Goal: Register for event/course

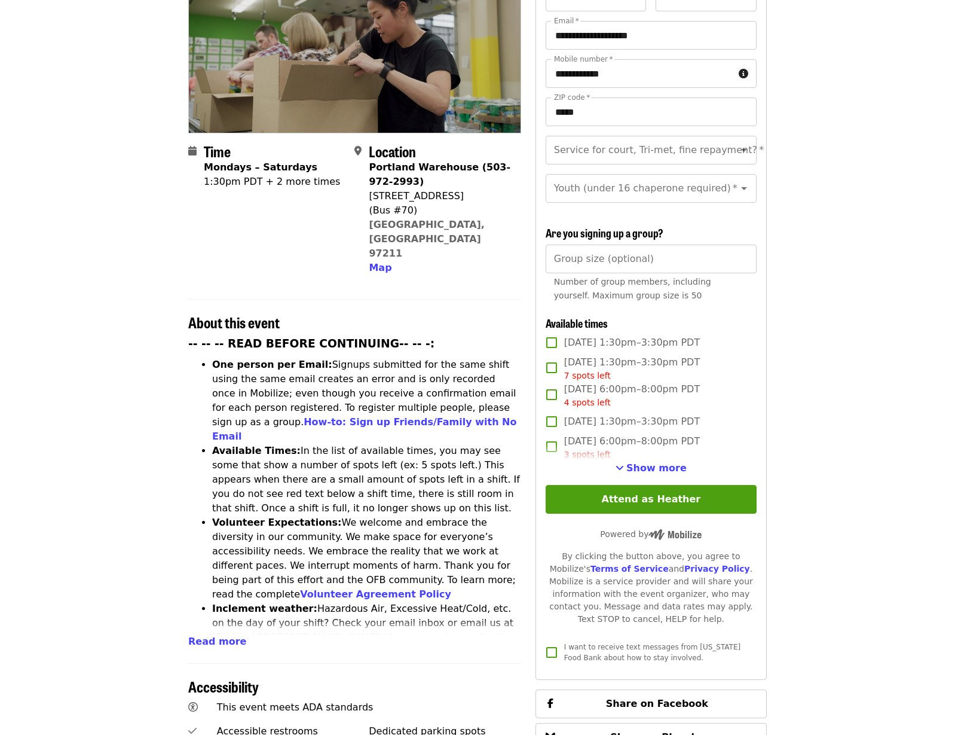
scroll to position [176, 0]
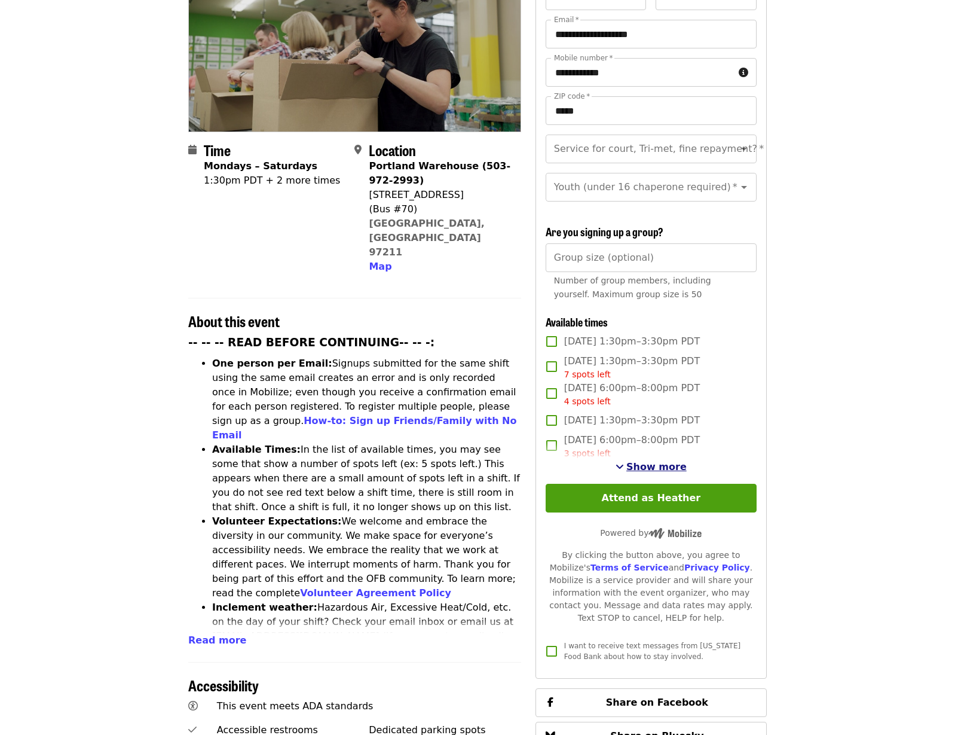
click at [634, 461] on span "Show more" at bounding box center [656, 466] width 60 height 11
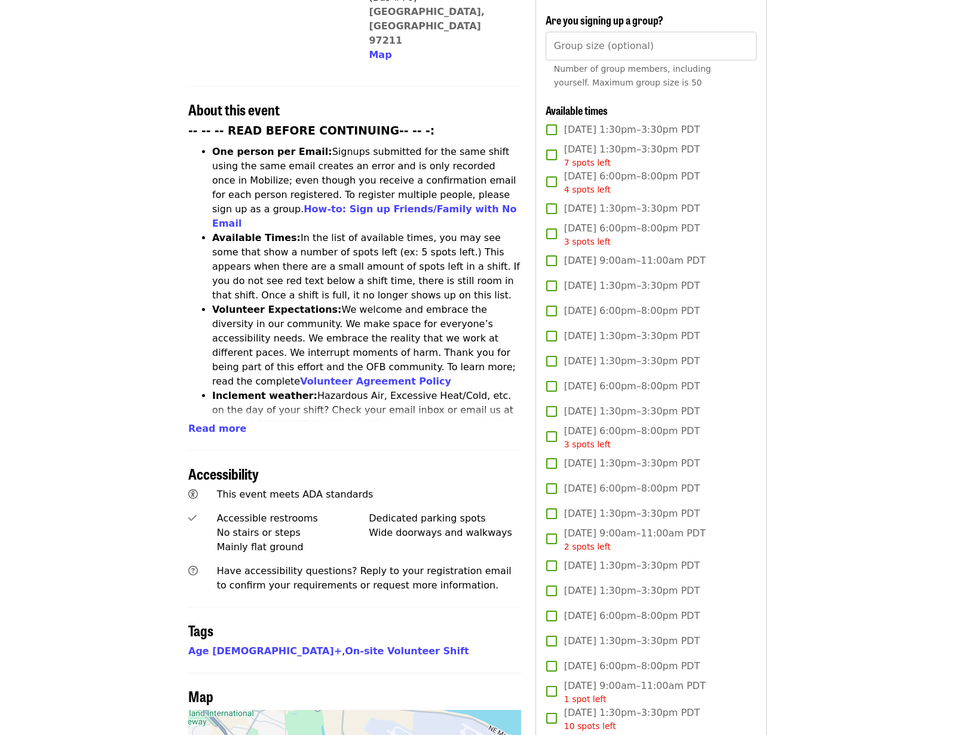
scroll to position [0, 0]
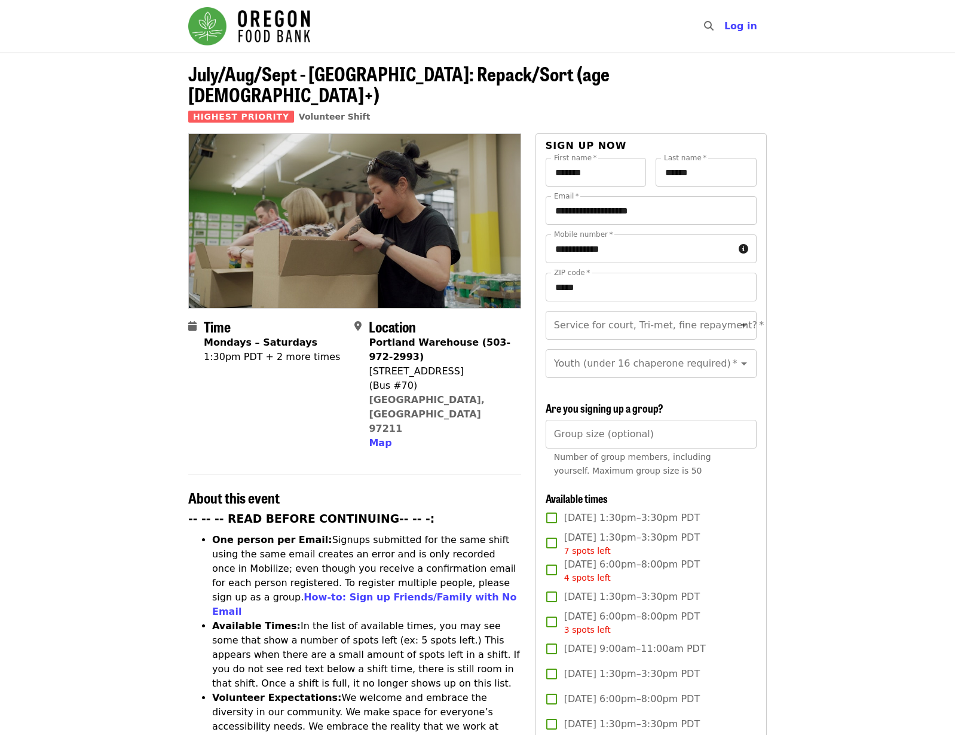
click at [272, 32] on img "Main navigation" at bounding box center [249, 26] width 122 height 38
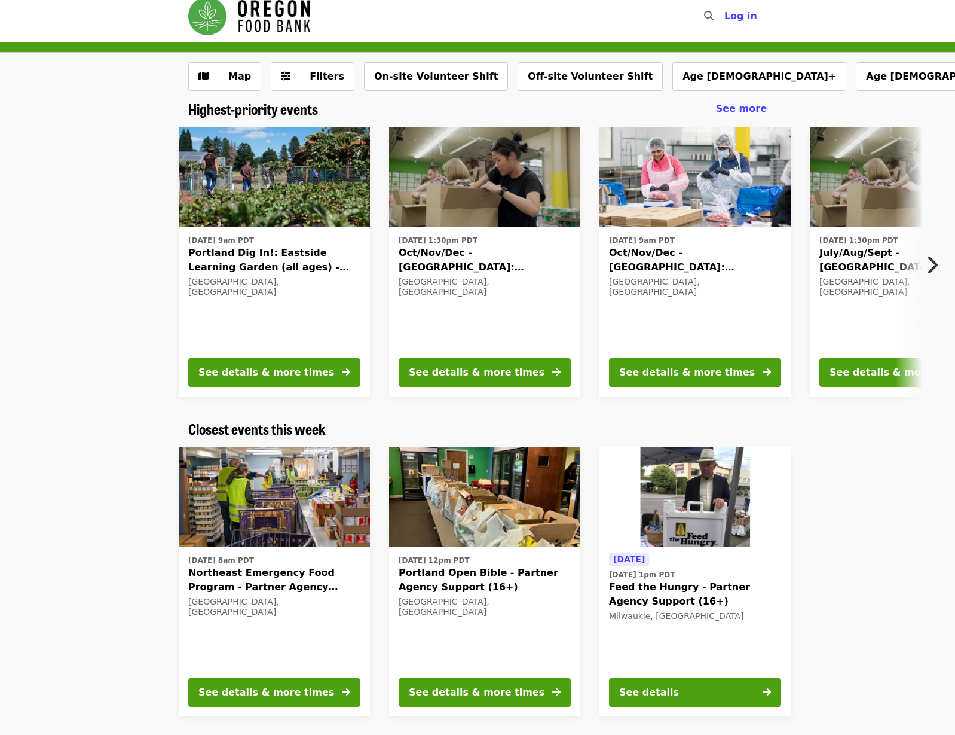
scroll to position [13, 0]
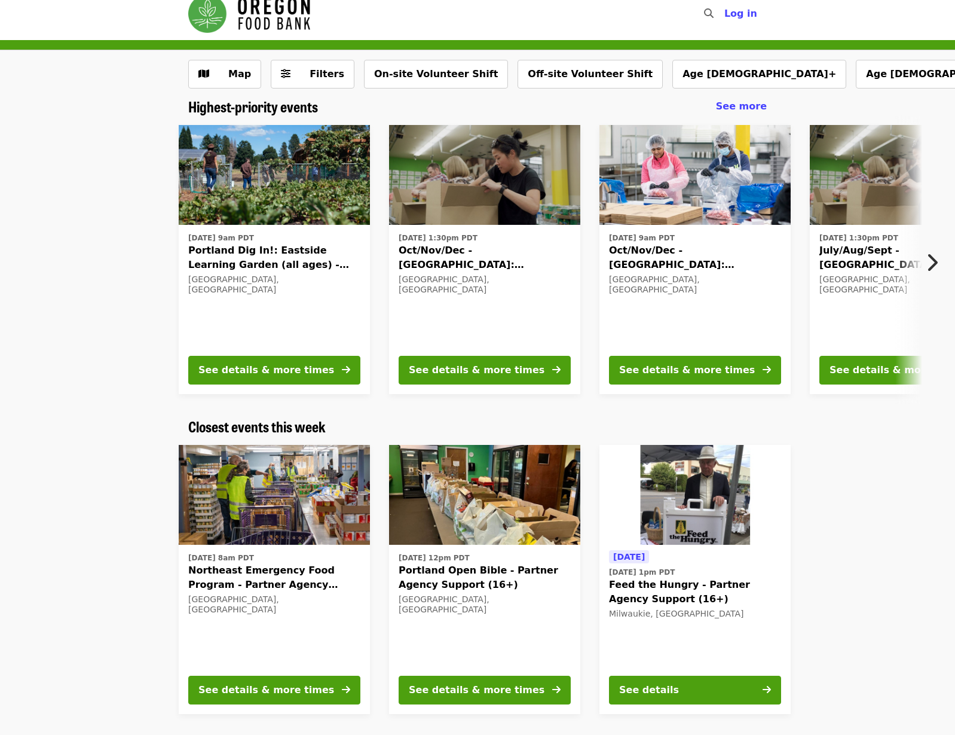
click at [454, 201] on img at bounding box center [484, 175] width 191 height 100
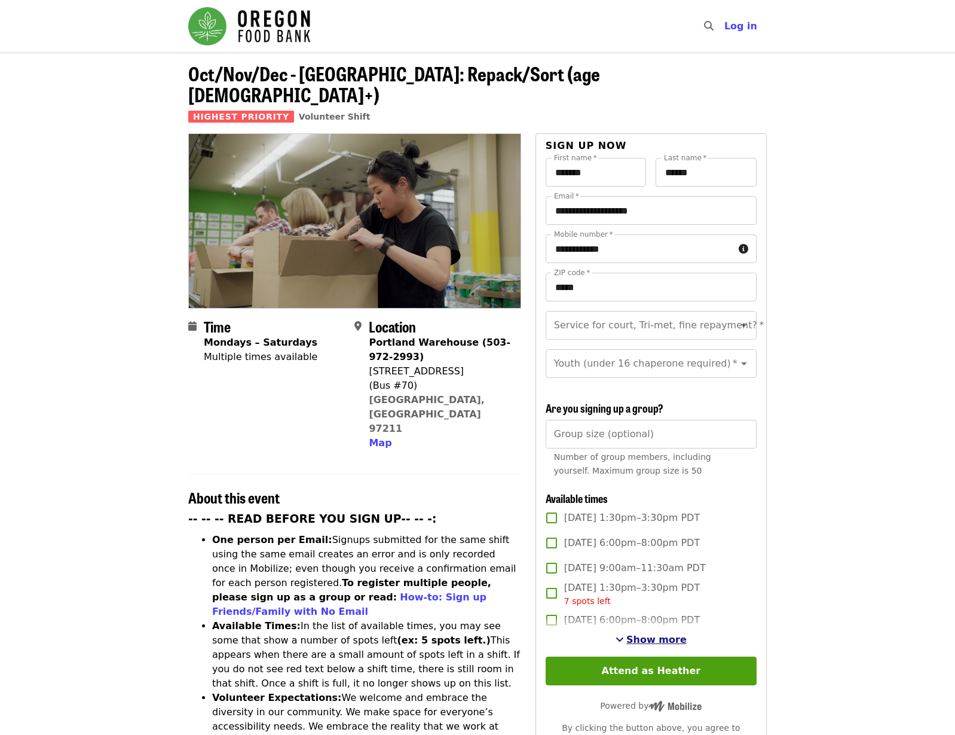
click at [662, 634] on span "Show more" at bounding box center [656, 639] width 60 height 11
